Goal: Navigation & Orientation: Find specific page/section

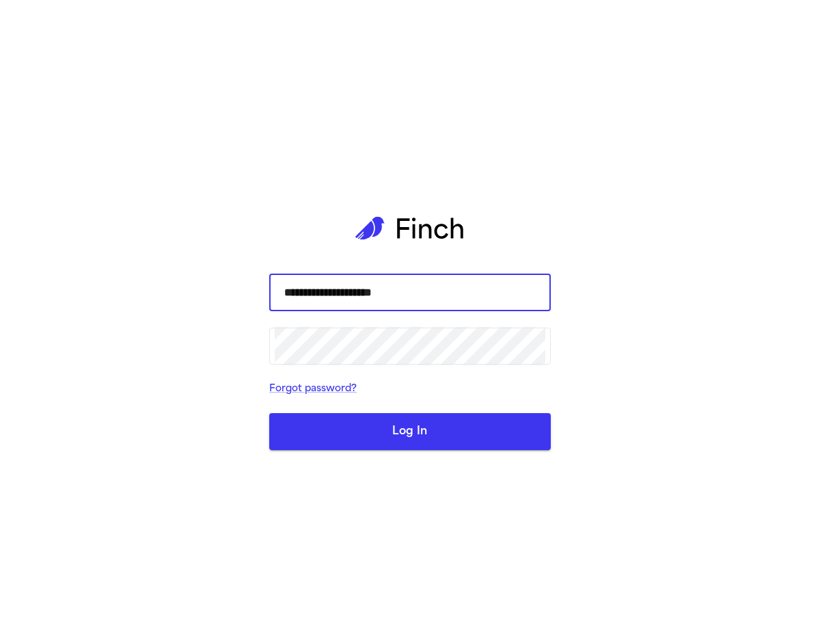
type input "**********"
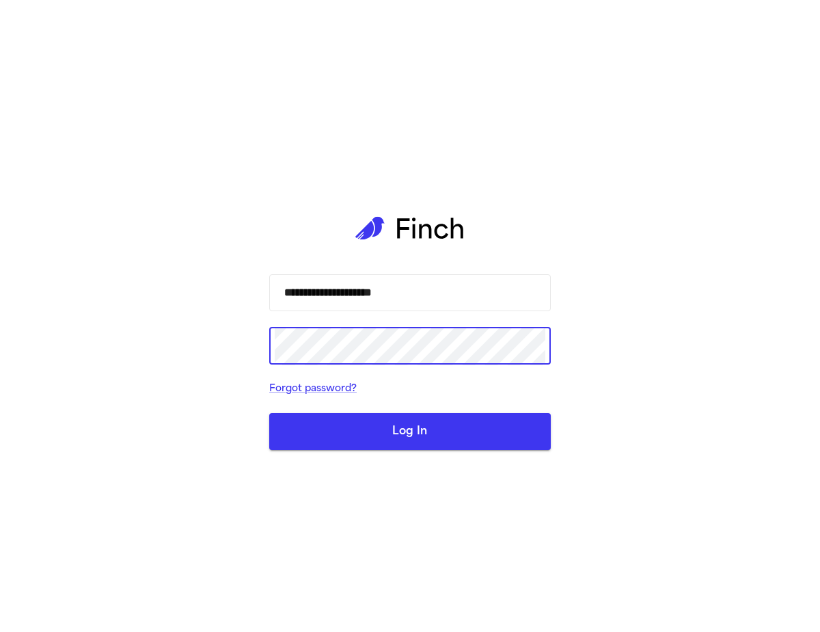
click at [418, 431] on button "Log In" at bounding box center [410, 431] width 282 height 37
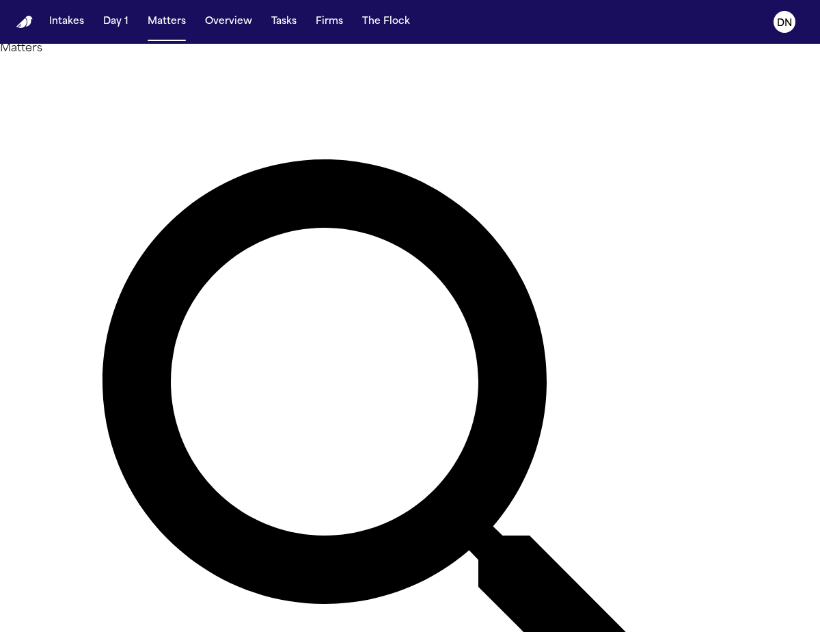
scroll to position [5, 0]
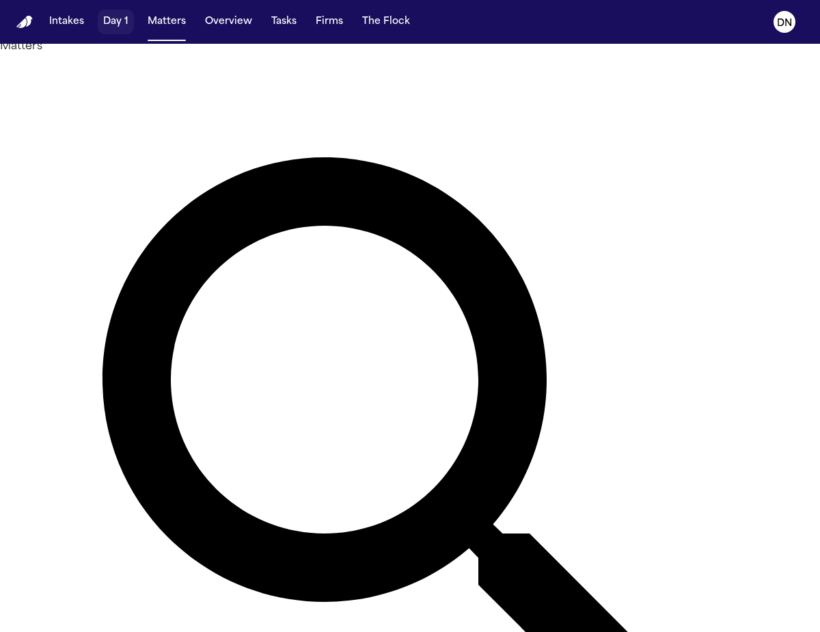
click at [113, 19] on button "Day 1" at bounding box center [116, 22] width 36 height 25
